Goal: Book appointment/travel/reservation

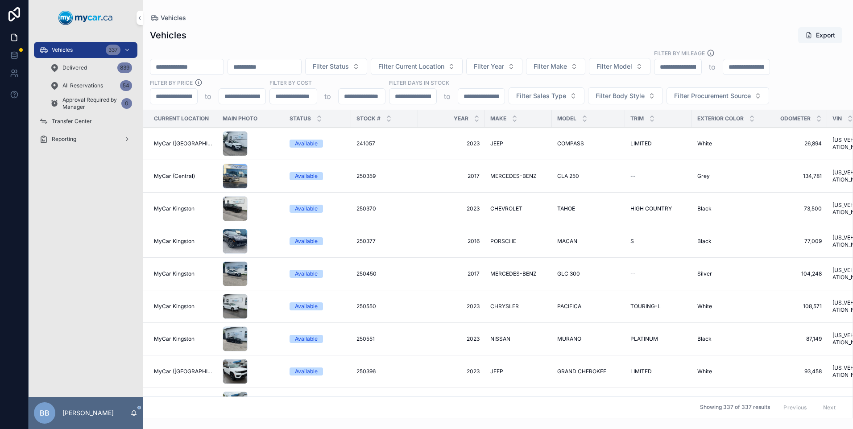
click at [128, 84] on div "54" at bounding box center [126, 85] width 12 height 11
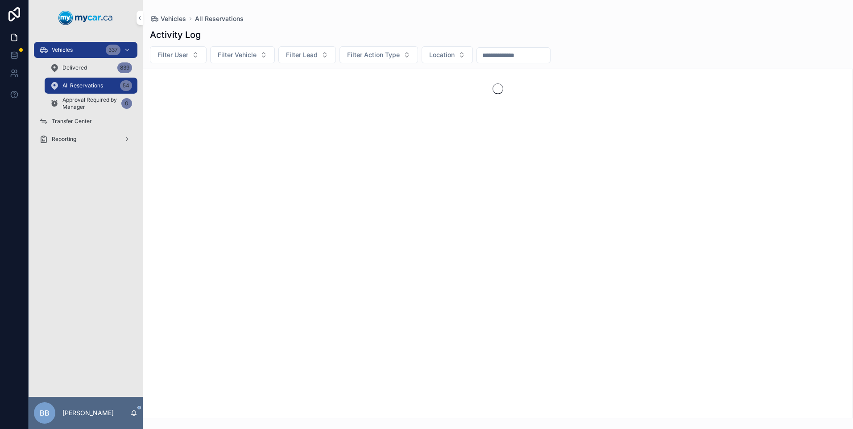
click at [73, 49] on div "Vehicles 337" at bounding box center [85, 50] width 93 height 14
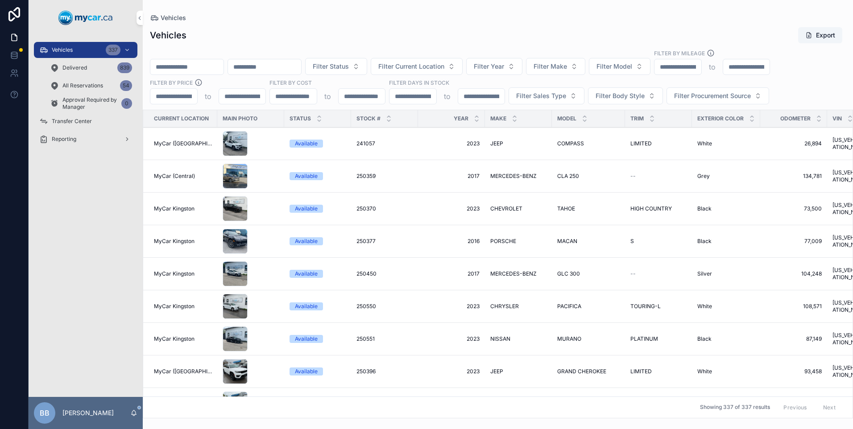
click at [212, 66] on input "scrollable content" at bounding box center [186, 67] width 73 height 12
click at [211, 68] on input "scrollable content" at bounding box center [186, 67] width 73 height 12
drag, startPoint x: 195, startPoint y: 67, endPoint x: 180, endPoint y: 68, distance: 15.2
click at [181, 68] on input "scrollable content" at bounding box center [186, 67] width 73 height 12
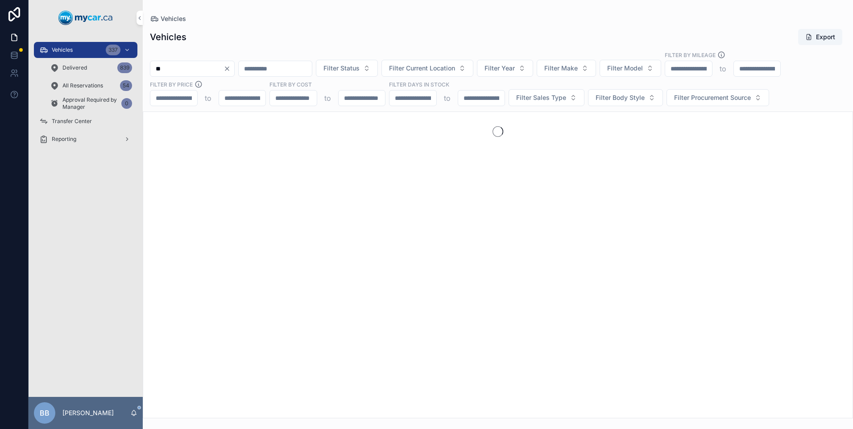
type input "*"
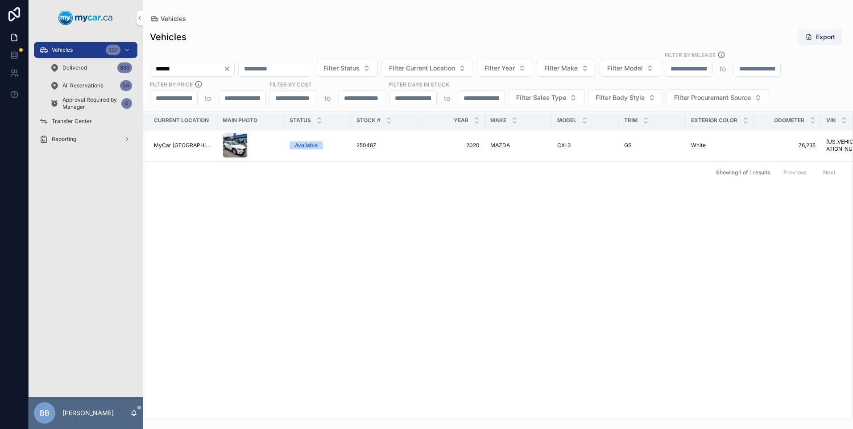
type input "******"
click at [386, 151] on td "250487 250487" at bounding box center [384, 145] width 67 height 33
click at [298, 149] on div "Available" at bounding box center [306, 145] width 23 height 8
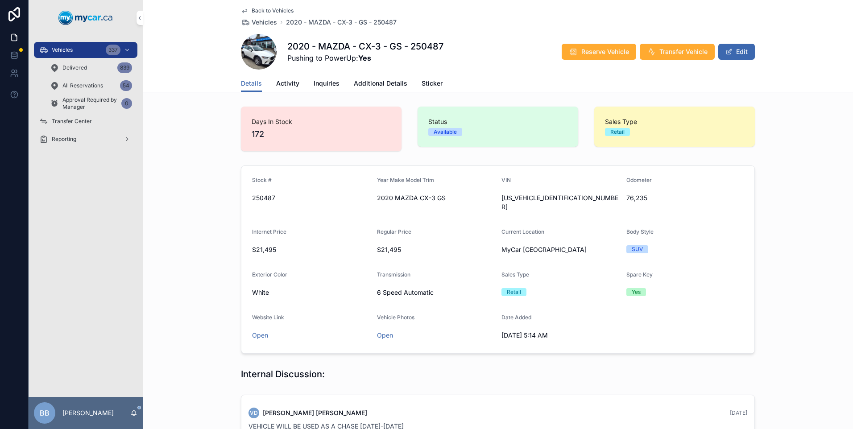
click at [592, 51] on span "Reserve Vehicle" at bounding box center [605, 51] width 48 height 9
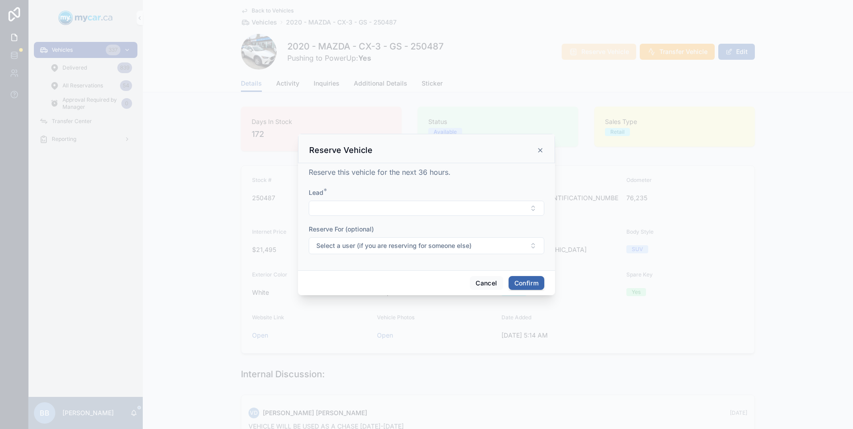
click at [343, 206] on button "Select Button" at bounding box center [426, 208] width 235 height 15
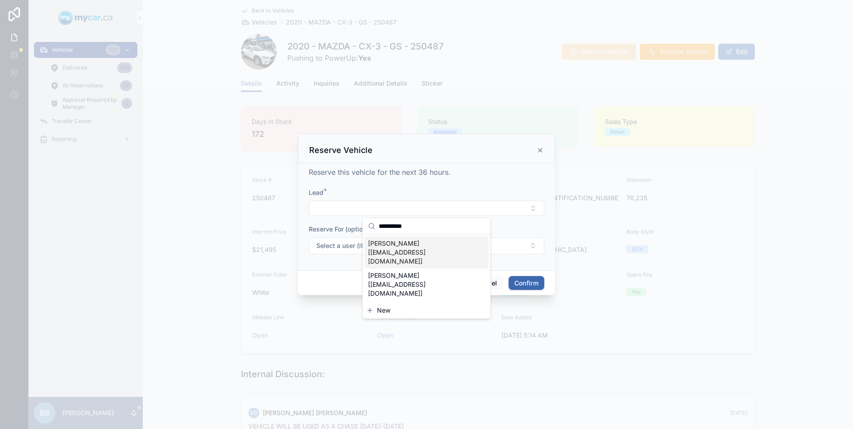
type input "**********"
click at [378, 247] on span "[PERSON_NAME] [[EMAIL_ADDRESS][DOMAIN_NAME]]" at bounding box center [421, 252] width 106 height 27
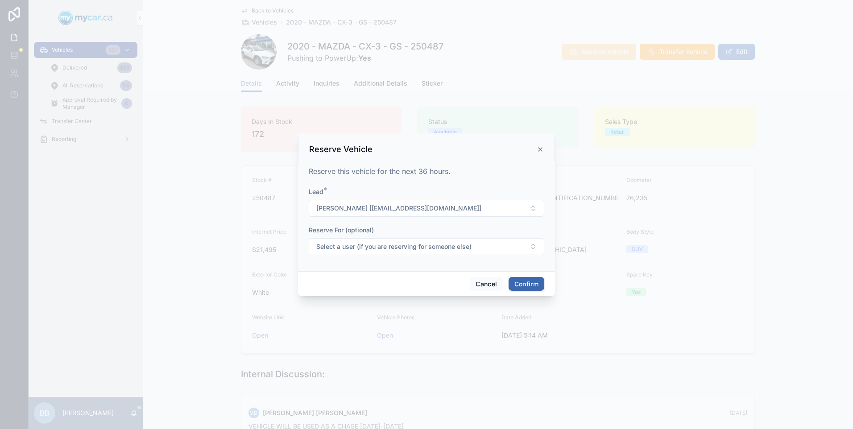
click at [398, 249] on span "Select a user (if you are reserving for someone else)" at bounding box center [393, 246] width 155 height 9
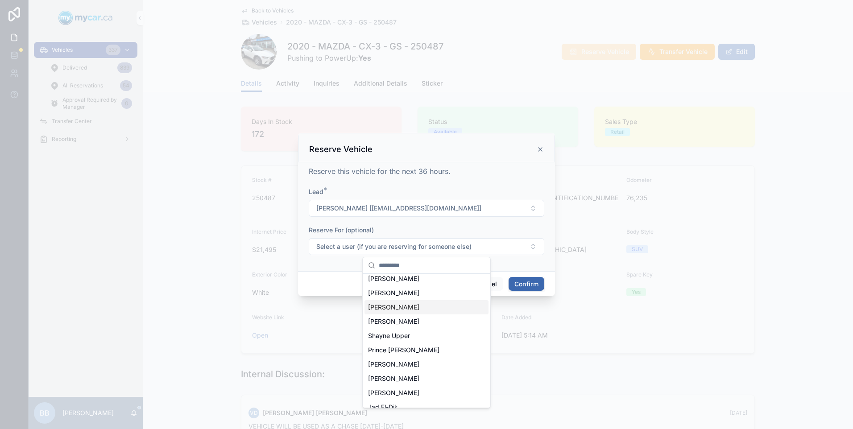
scroll to position [269, 0]
click at [379, 386] on span "[PERSON_NAME]" at bounding box center [393, 384] width 51 height 9
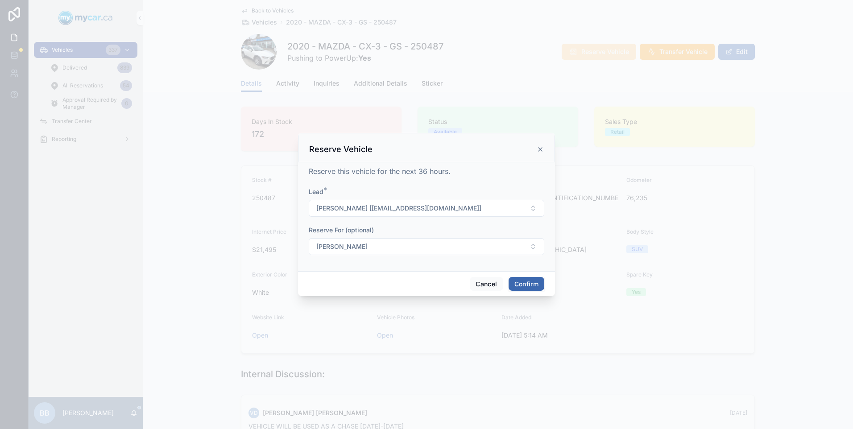
click at [525, 281] on button "Confirm" at bounding box center [526, 284] width 36 height 14
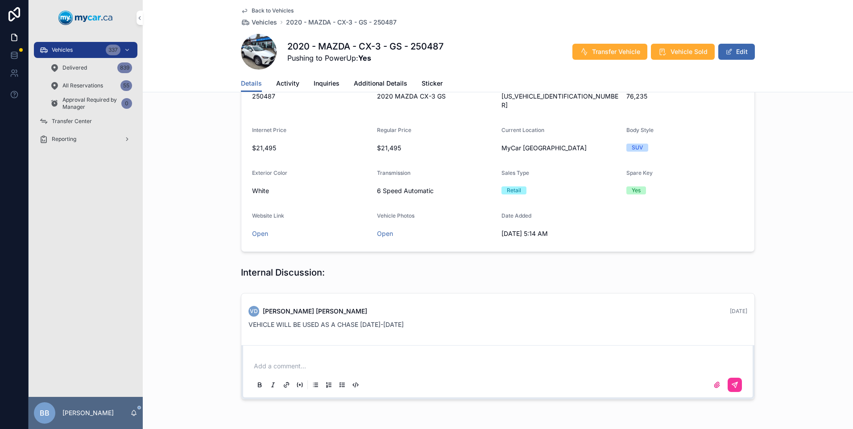
scroll to position [325, 0]
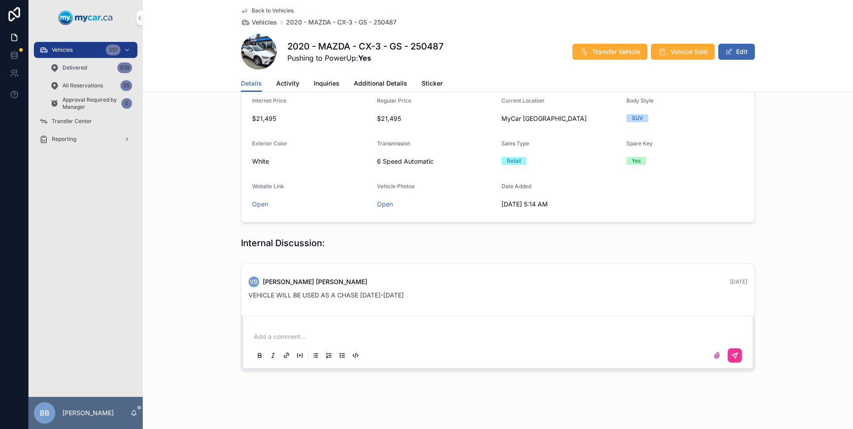
click at [283, 332] on p "scrollable content" at bounding box center [500, 336] width 492 height 9
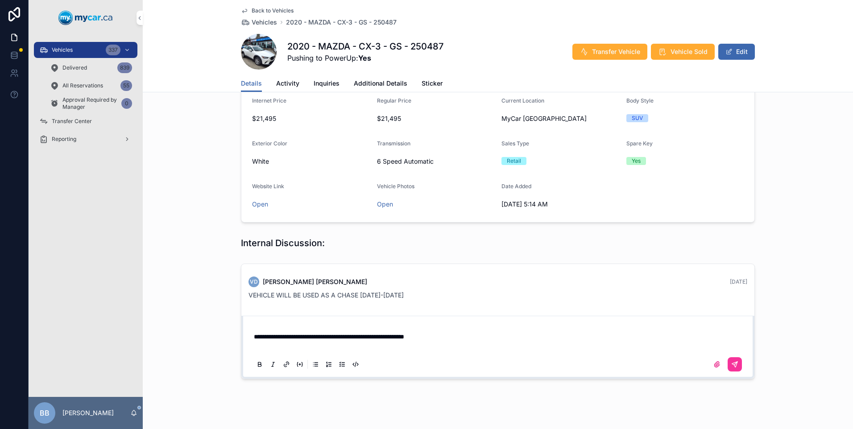
click at [733, 361] on icon "scrollable content" at bounding box center [734, 364] width 7 height 7
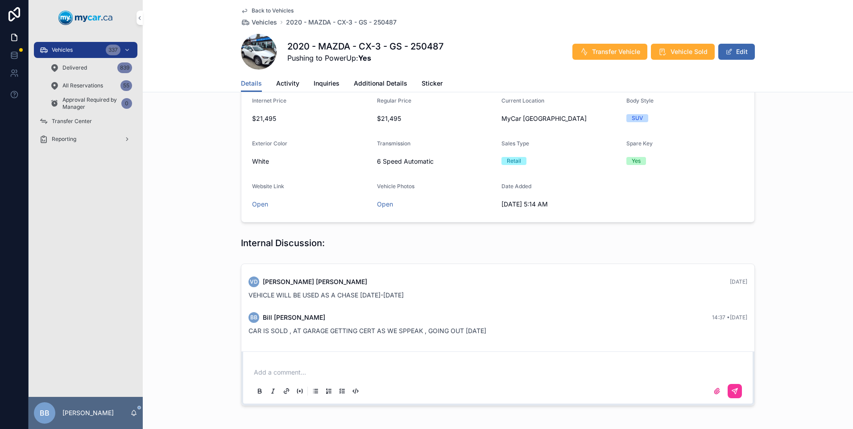
click at [191, 279] on div "VD [PERSON_NAME] [DATE] VEHICLE WILL BE USED AS A CHASE [DATE]-[DATE] BB [PERSO…" at bounding box center [498, 334] width 710 height 149
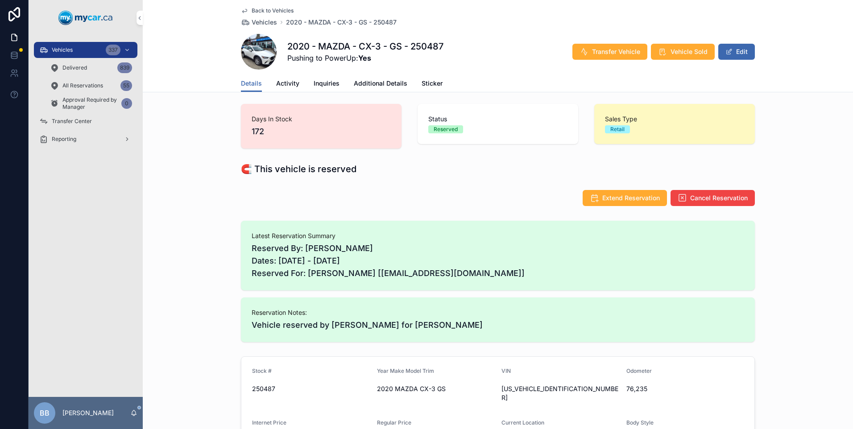
scroll to position [0, 0]
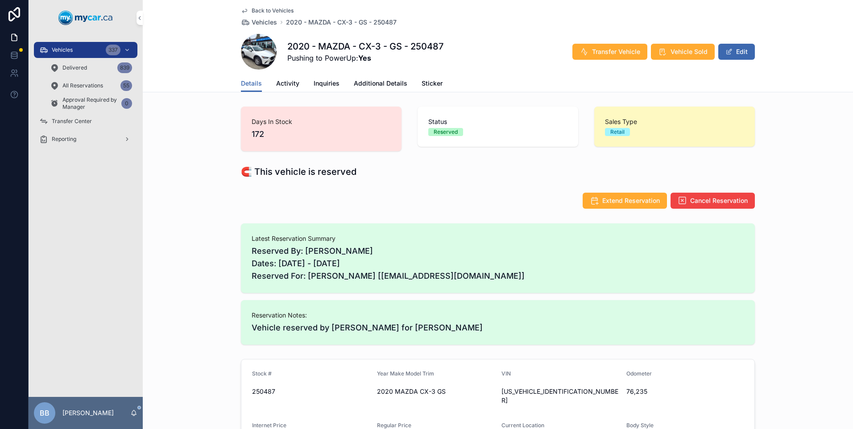
click at [81, 86] on span "All Reservations" at bounding box center [82, 85] width 41 height 7
